Goal: Task Accomplishment & Management: Use online tool/utility

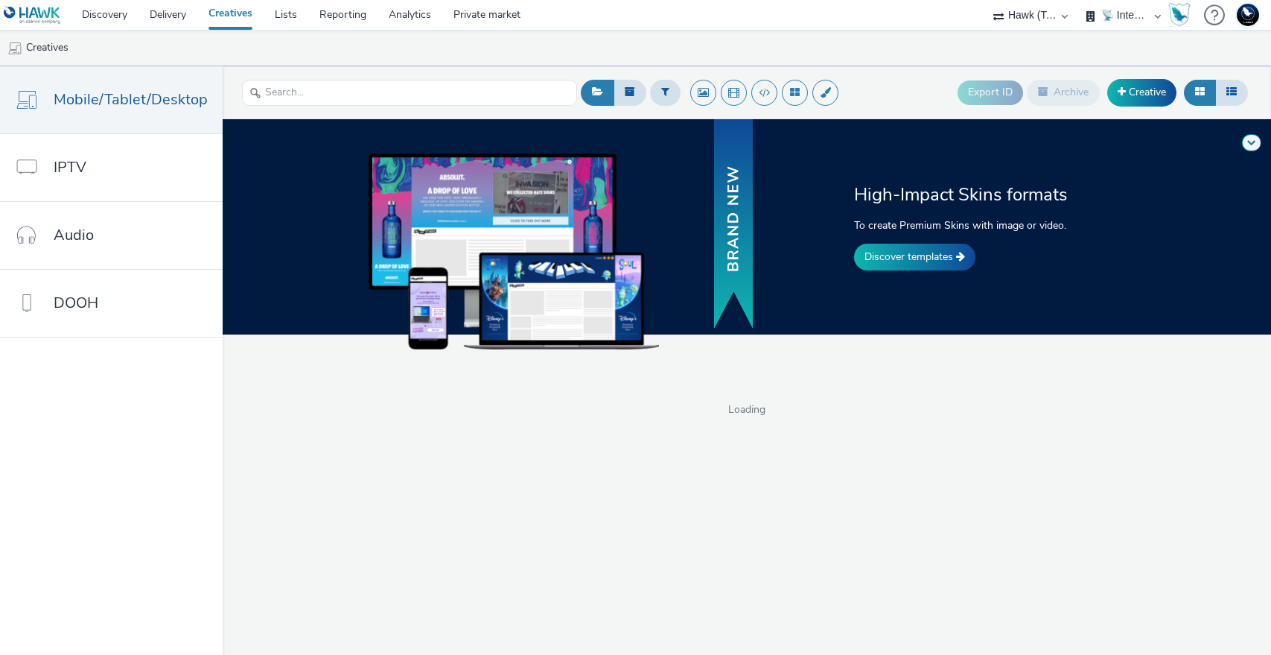
select select "2fc77e36-bb93-4aa3-9dff-dcb08e02eac6"
select select "2405a9d4-3350-4458-8d06-44f78962fa76"
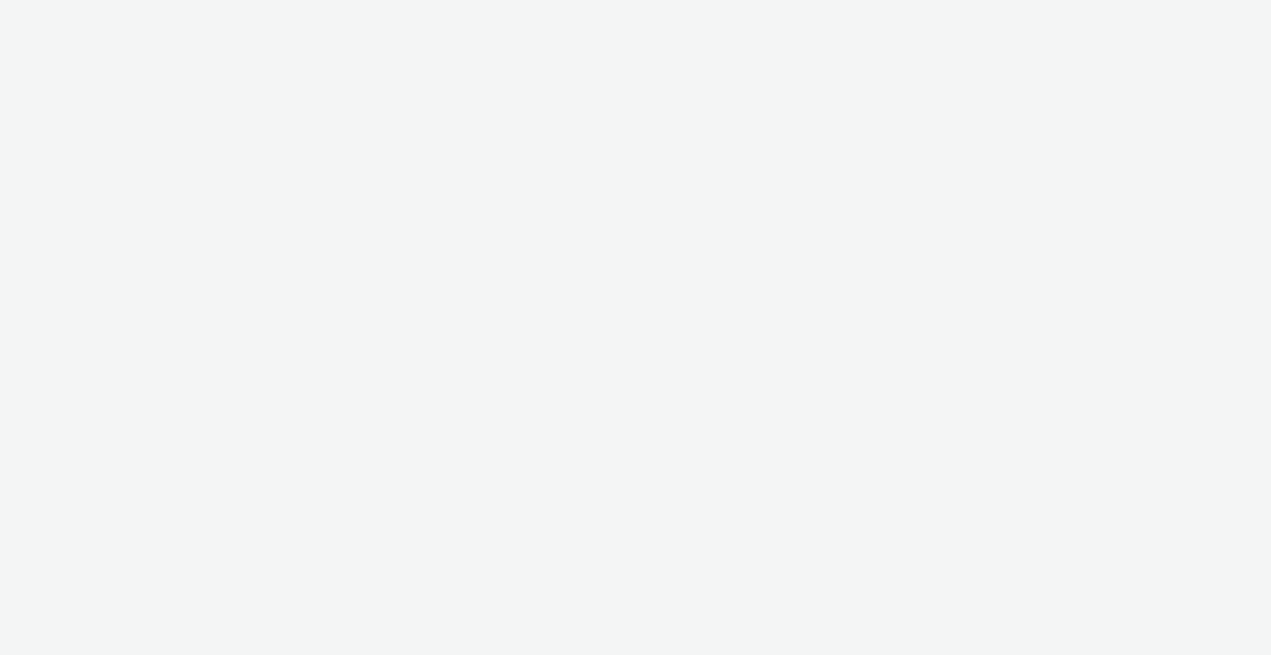
select select "2fc77e36-bb93-4aa3-9dff-dcb08e02eac6"
select select "2405a9d4-3350-4458-8d06-44f78962fa76"
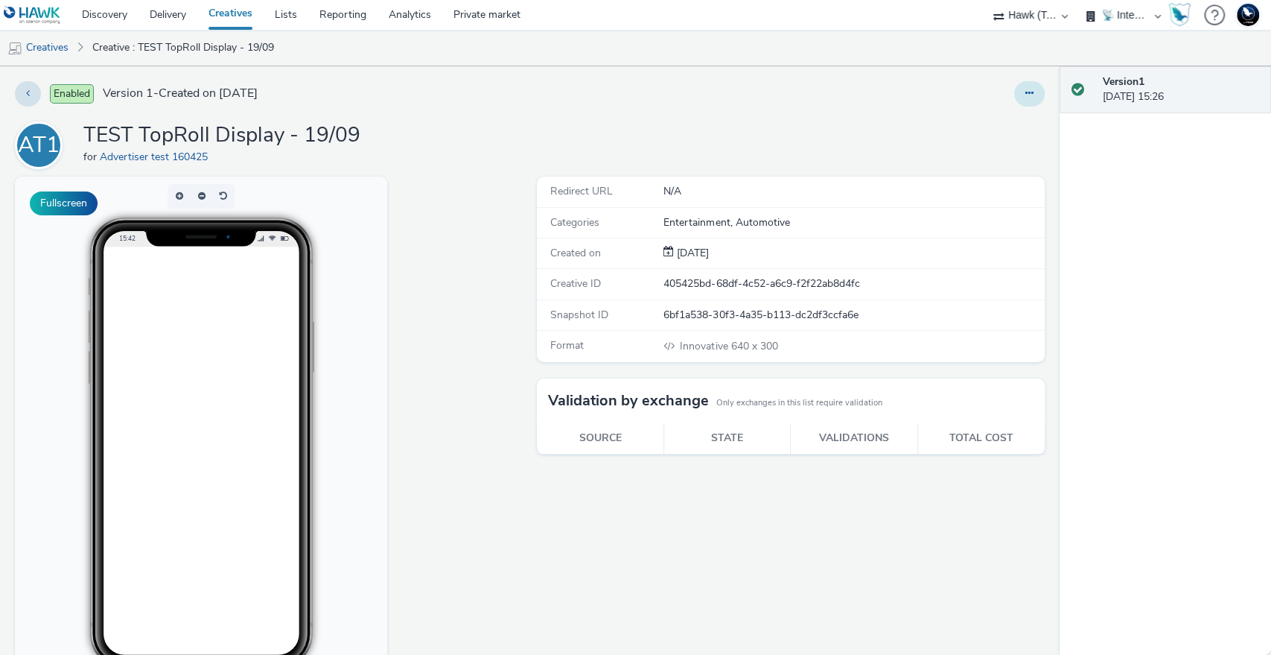
click at [1026, 95] on icon at bounding box center [1030, 93] width 8 height 10
click at [933, 126] on link "Edit" at bounding box center [989, 124] width 112 height 30
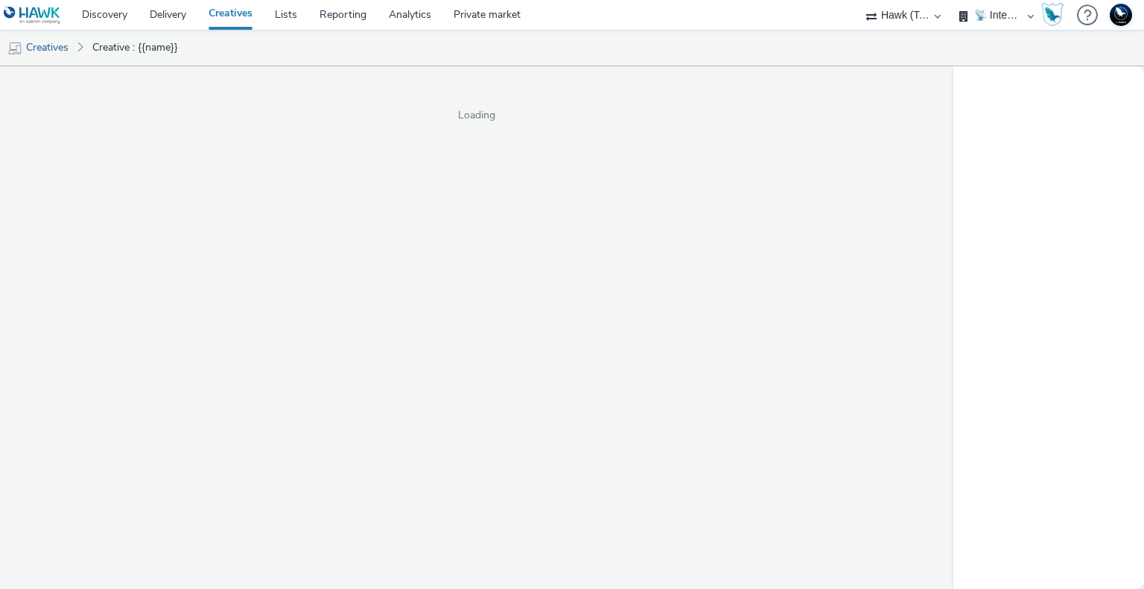
select select "2fc77e36-bb93-4aa3-9dff-dcb08e02eac6"
select select "2405a9d4-3350-4458-8d06-44f78962fa76"
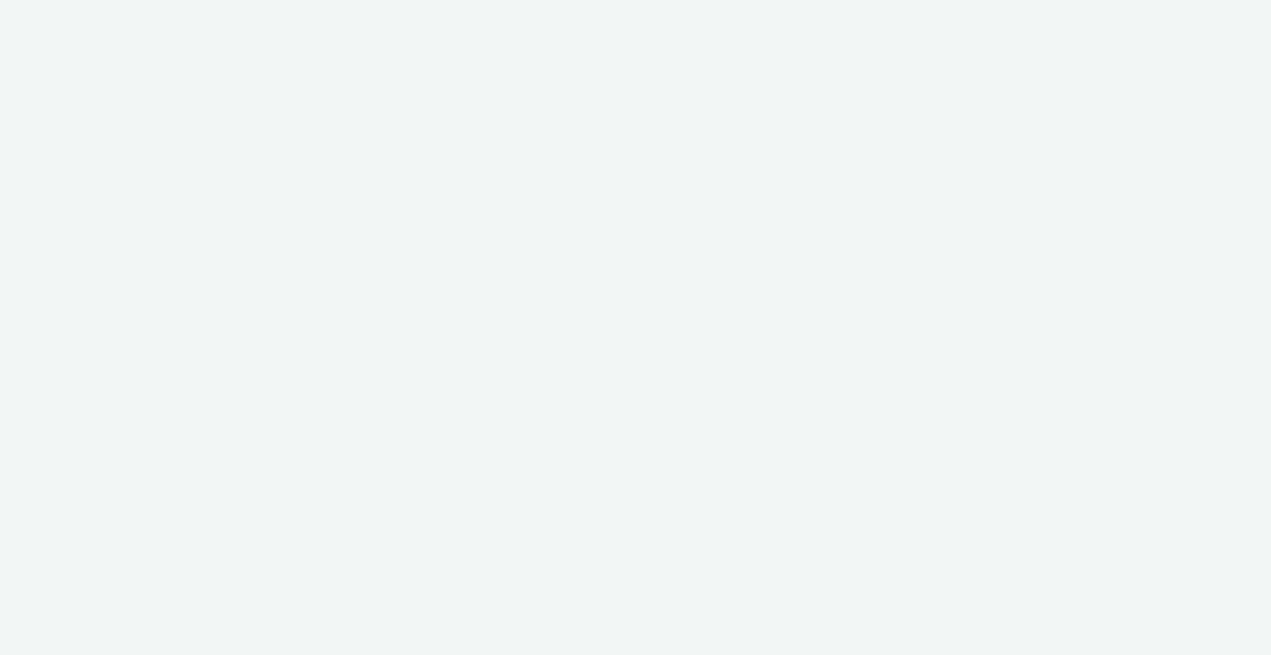
select select "2fc77e36-bb93-4aa3-9dff-dcb08e02eac6"
select select "2405a9d4-3350-4458-8d06-44f78962fa76"
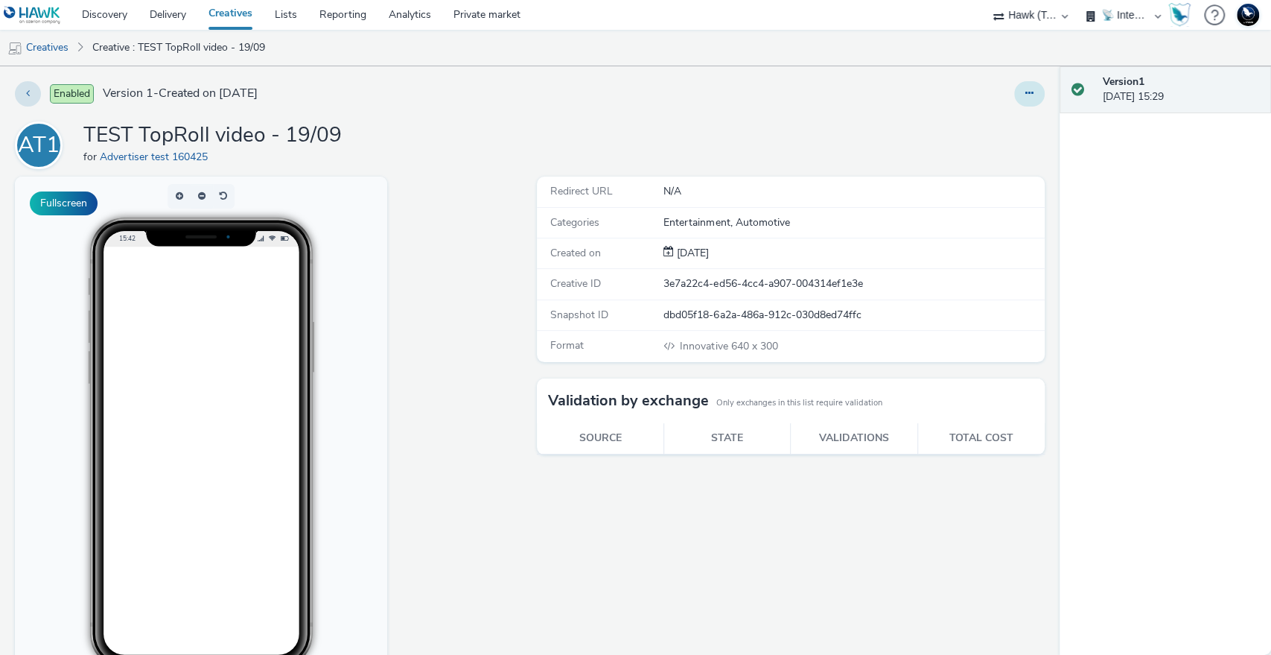
click at [1014, 95] on button at bounding box center [1029, 93] width 31 height 25
click at [946, 128] on link "Edit" at bounding box center [989, 124] width 112 height 30
